Goal: Transaction & Acquisition: Purchase product/service

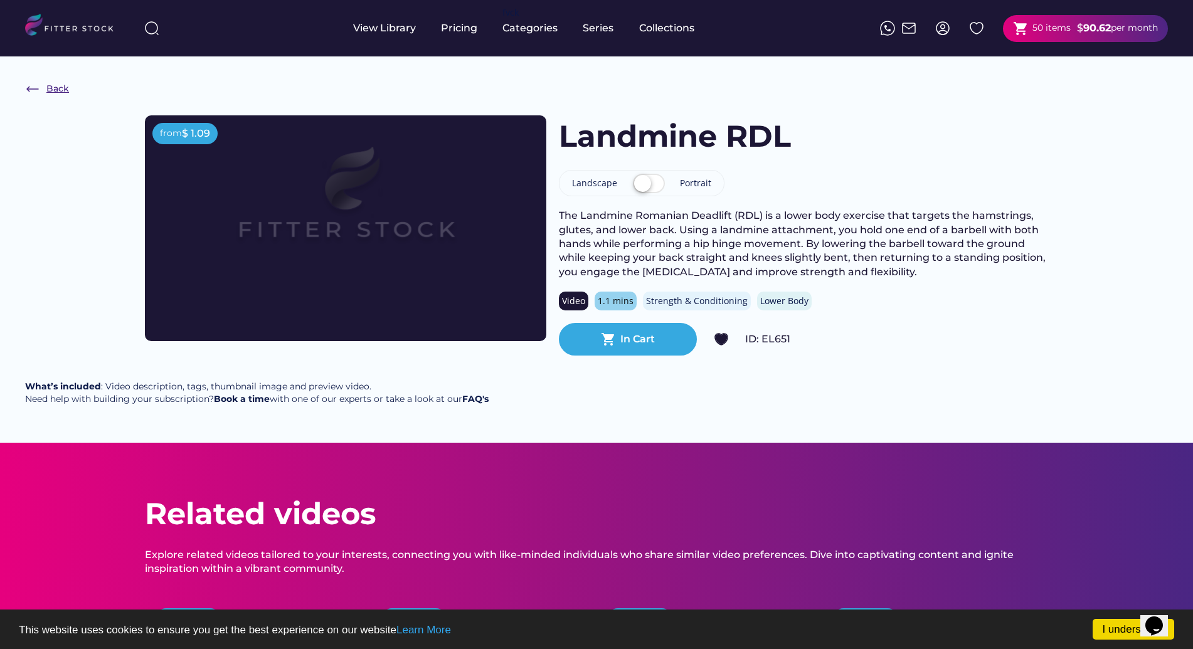
click at [28, 87] on img at bounding box center [32, 89] width 15 height 15
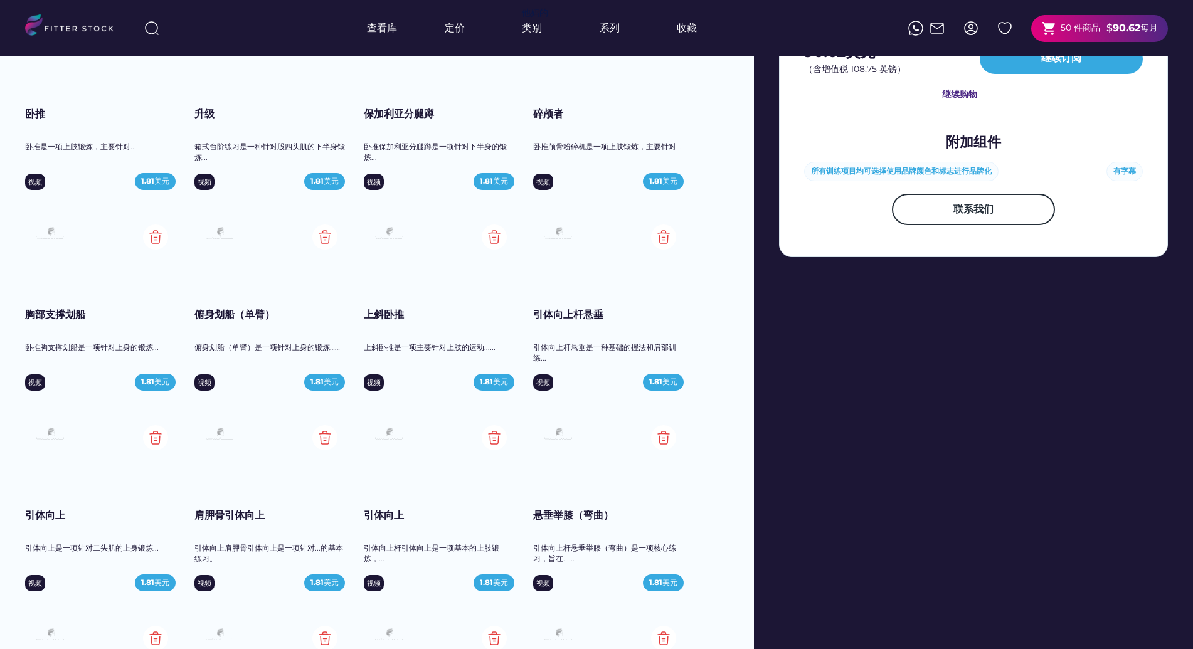
click at [248, 516] on font "肩胛骨引体向上" at bounding box center [230, 515] width 70 height 12
